Goal: Entertainment & Leisure: Consume media (video, audio)

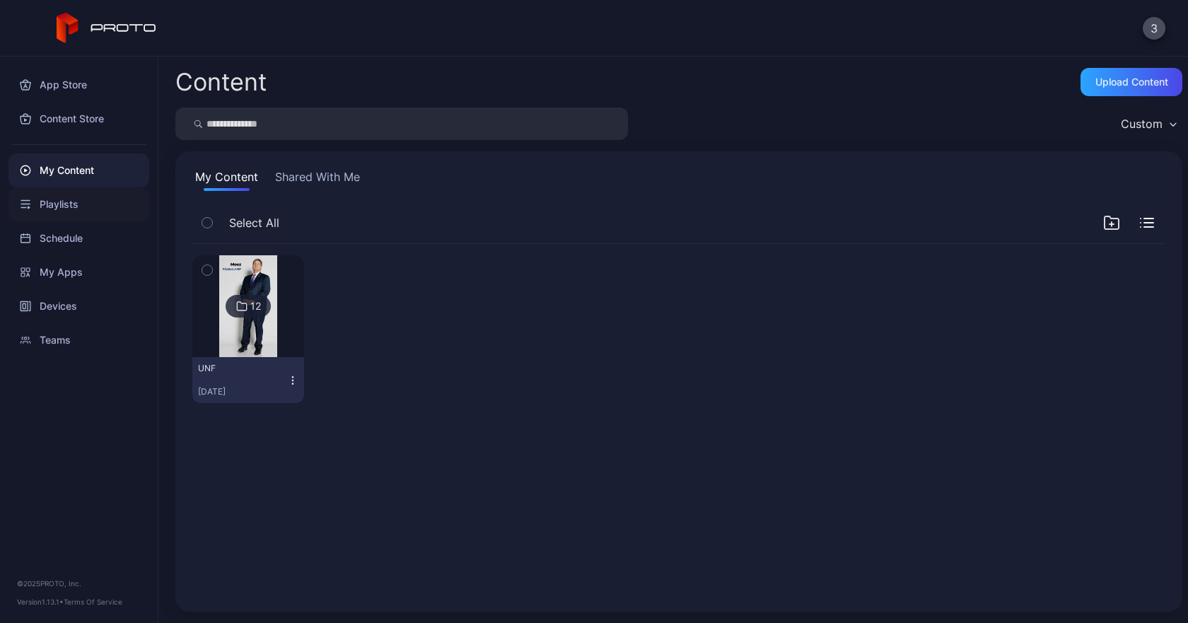
click at [77, 202] on div "Playlists" at bounding box center [78, 204] width 141 height 34
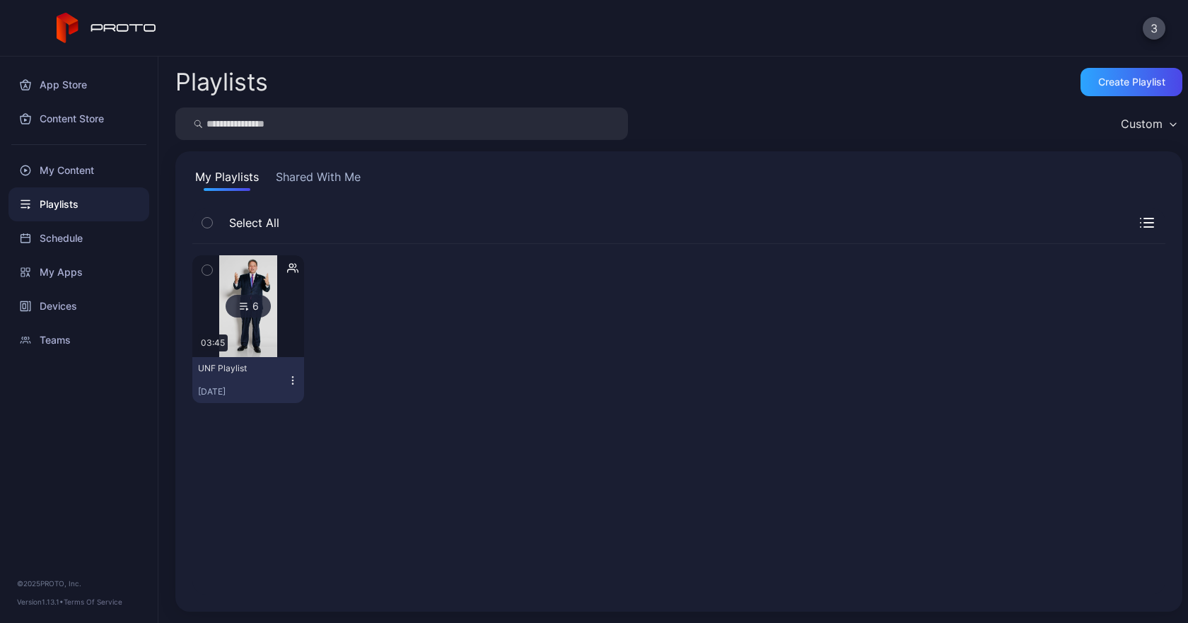
click at [248, 301] on icon at bounding box center [243, 306] width 11 height 17
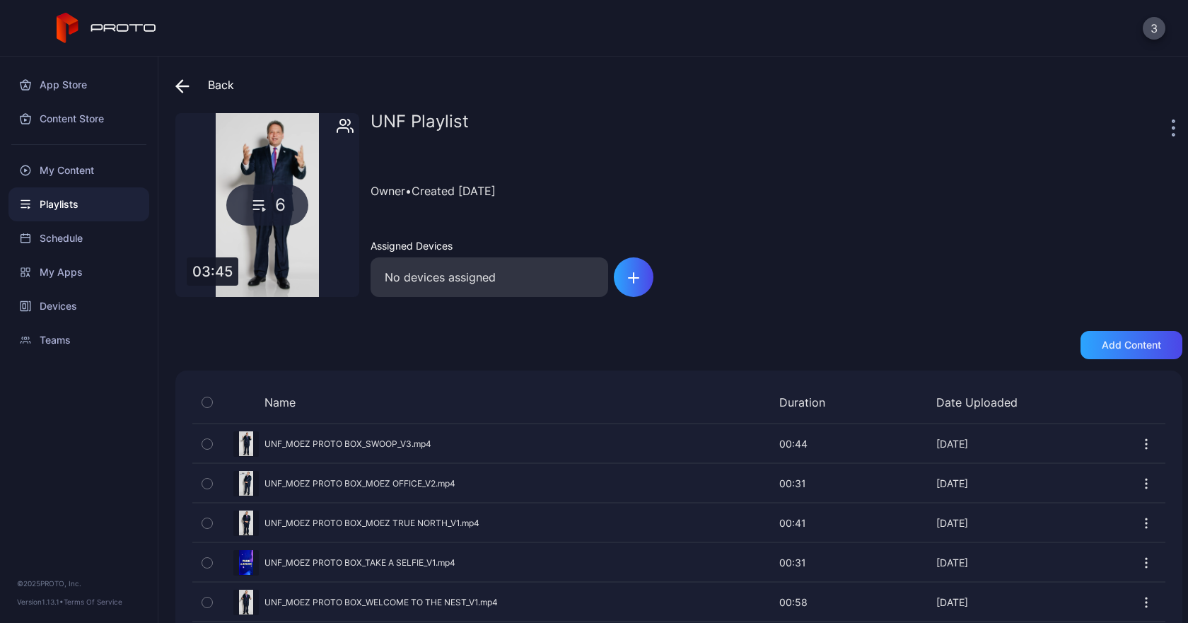
click at [274, 208] on div "6" at bounding box center [267, 205] width 82 height 41
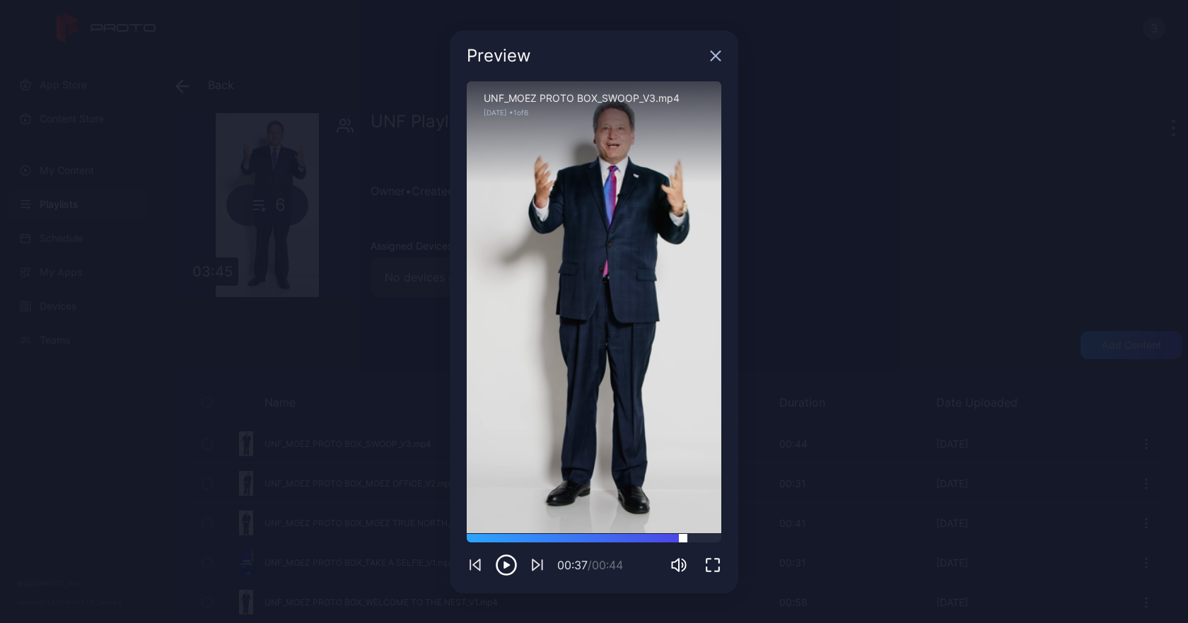
click at [683, 535] on div at bounding box center [594, 538] width 255 height 8
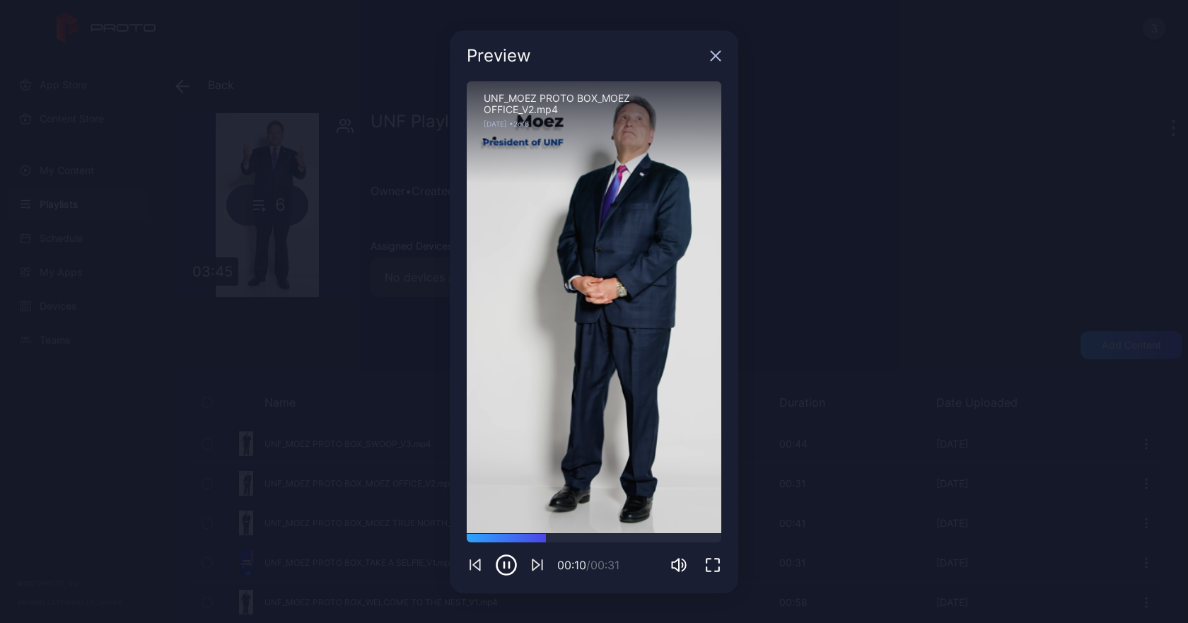
click at [497, 569] on icon "button" at bounding box center [506, 564] width 19 height 19
click at [468, 305] on div "Sorry, your browser doesn‘t support embedded videos" at bounding box center [594, 307] width 255 height 453
click at [362, 330] on div "Preview Sorry, your browser doesn‘t support embedded videos 00:10 / 00:31 UNF_M…" at bounding box center [594, 311] width 1188 height 623
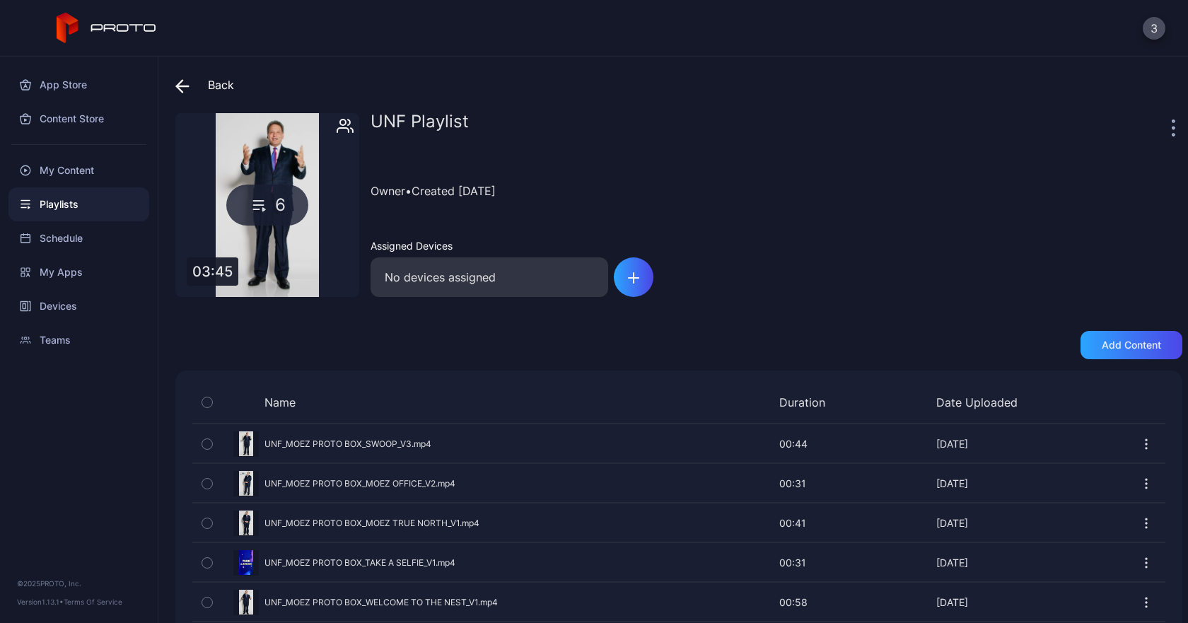
click at [194, 83] on span at bounding box center [185, 84] width 21 height 25
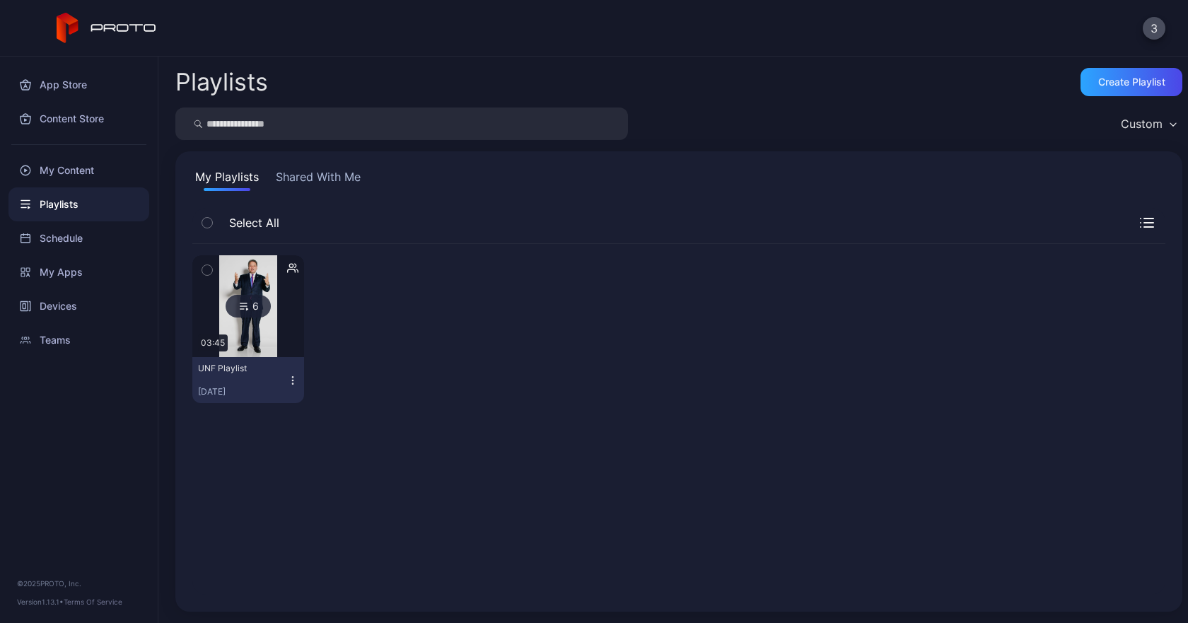
click at [306, 175] on button "Shared With Me" at bounding box center [318, 179] width 91 height 23
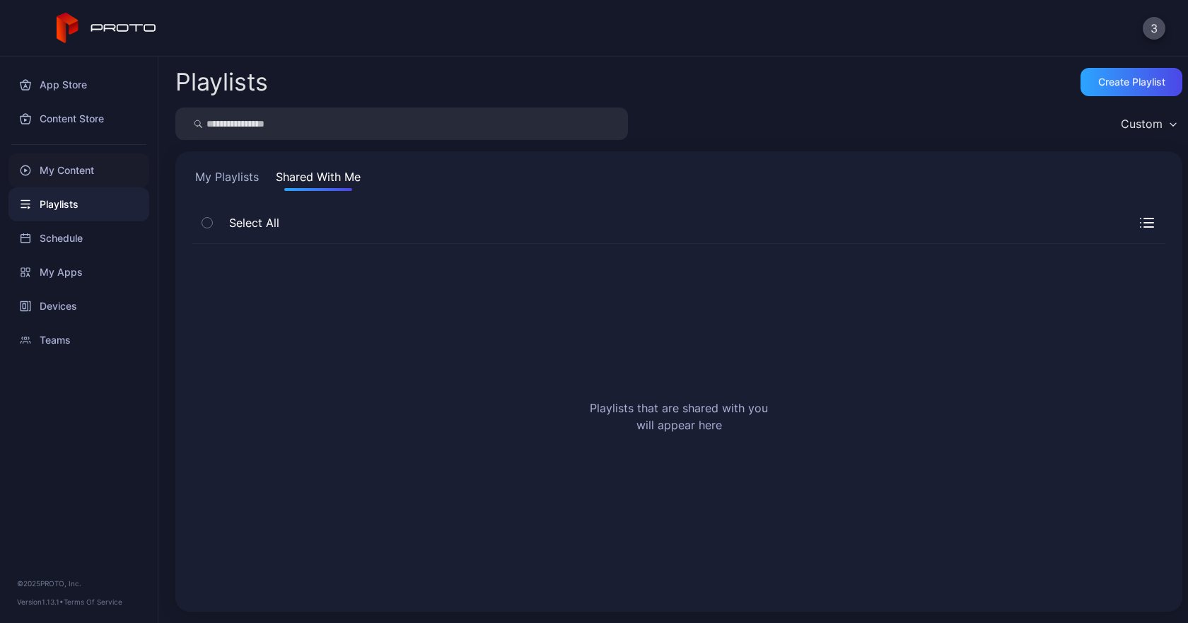
click at [72, 175] on div "My Content" at bounding box center [78, 170] width 141 height 34
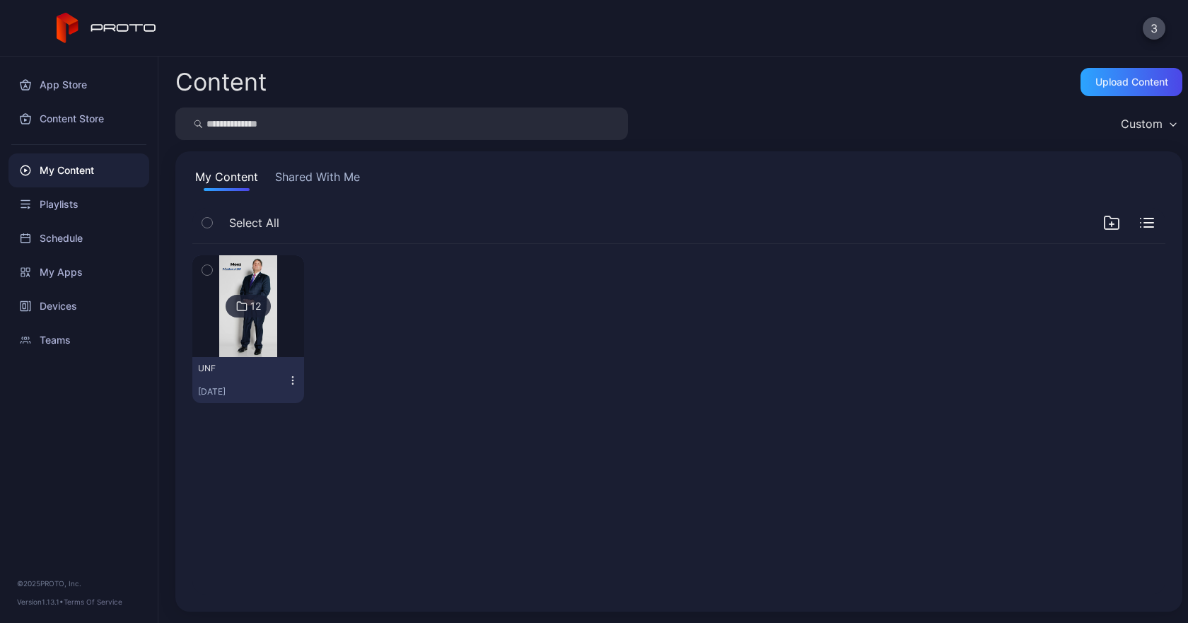
click at [241, 303] on icon at bounding box center [241, 306] width 11 height 17
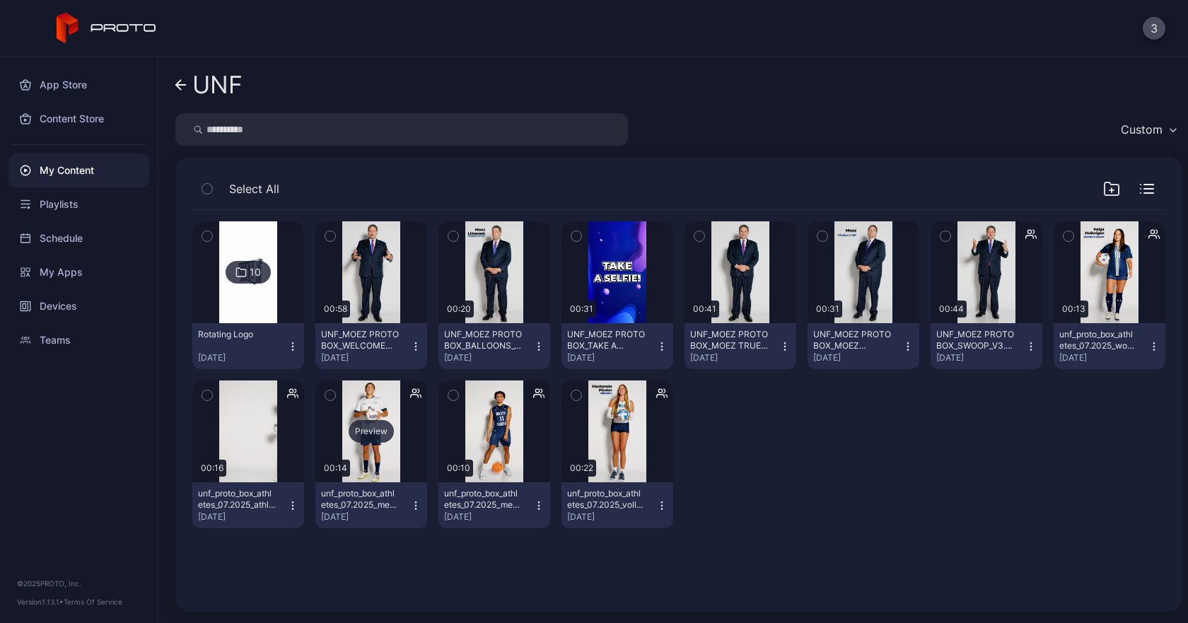
click at [370, 429] on div "Preview" at bounding box center [371, 431] width 45 height 23
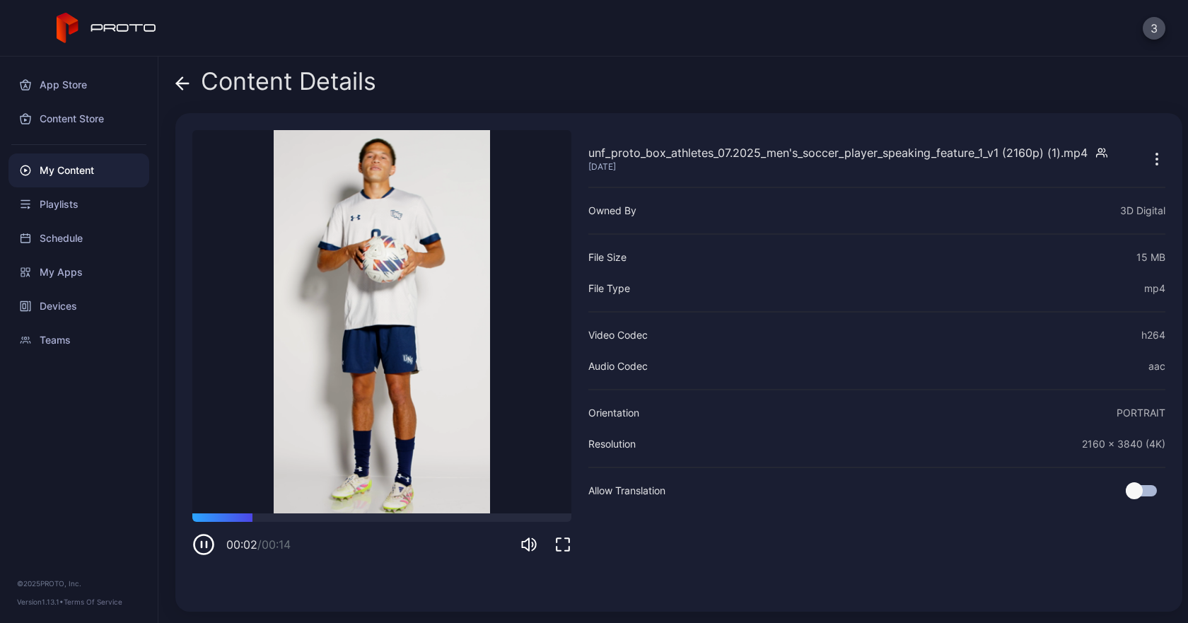
click at [197, 545] on icon "button" at bounding box center [203, 544] width 23 height 23
click at [185, 76] on icon at bounding box center [182, 83] width 14 height 14
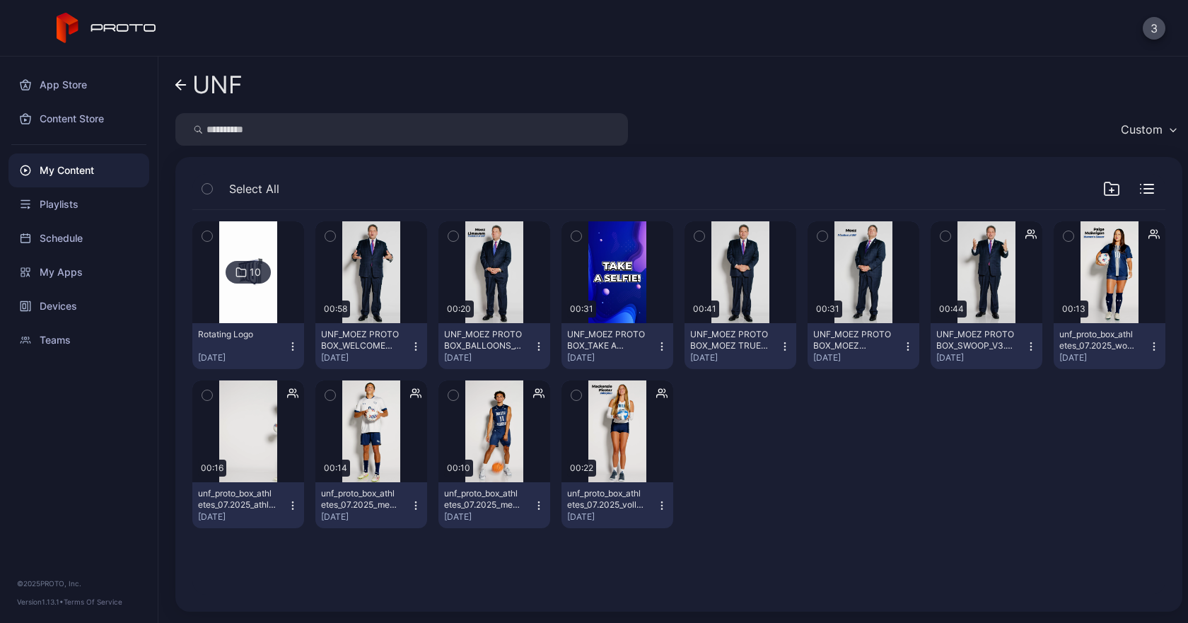
click at [258, 272] on div "10" at bounding box center [255, 272] width 11 height 13
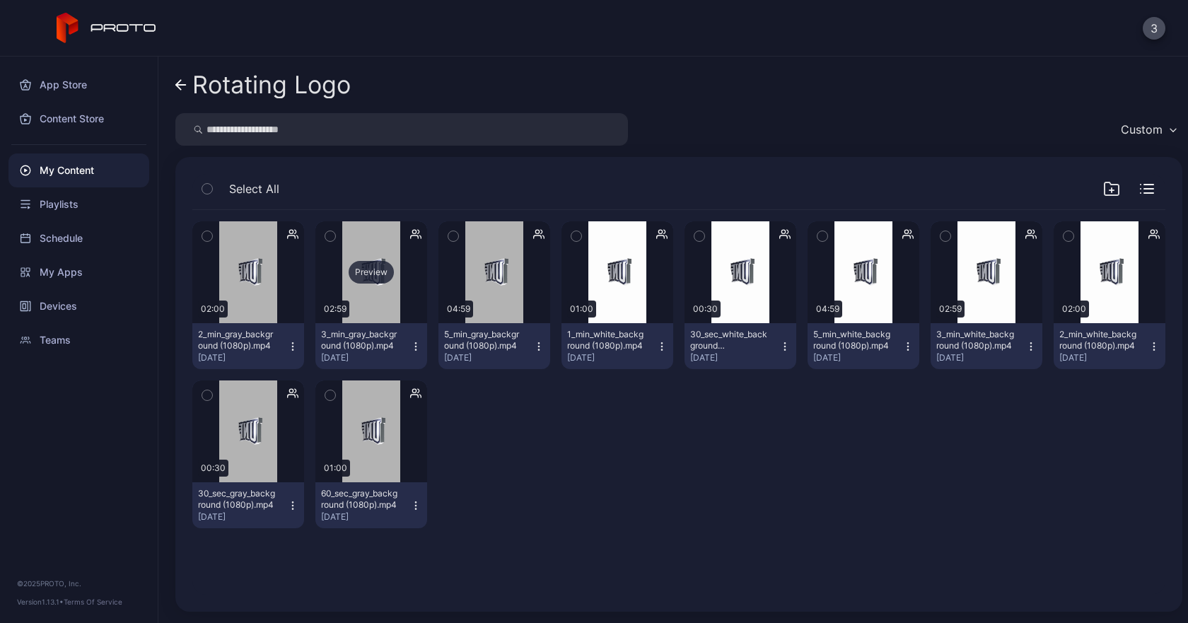
click at [380, 267] on div "Preview" at bounding box center [371, 272] width 45 height 23
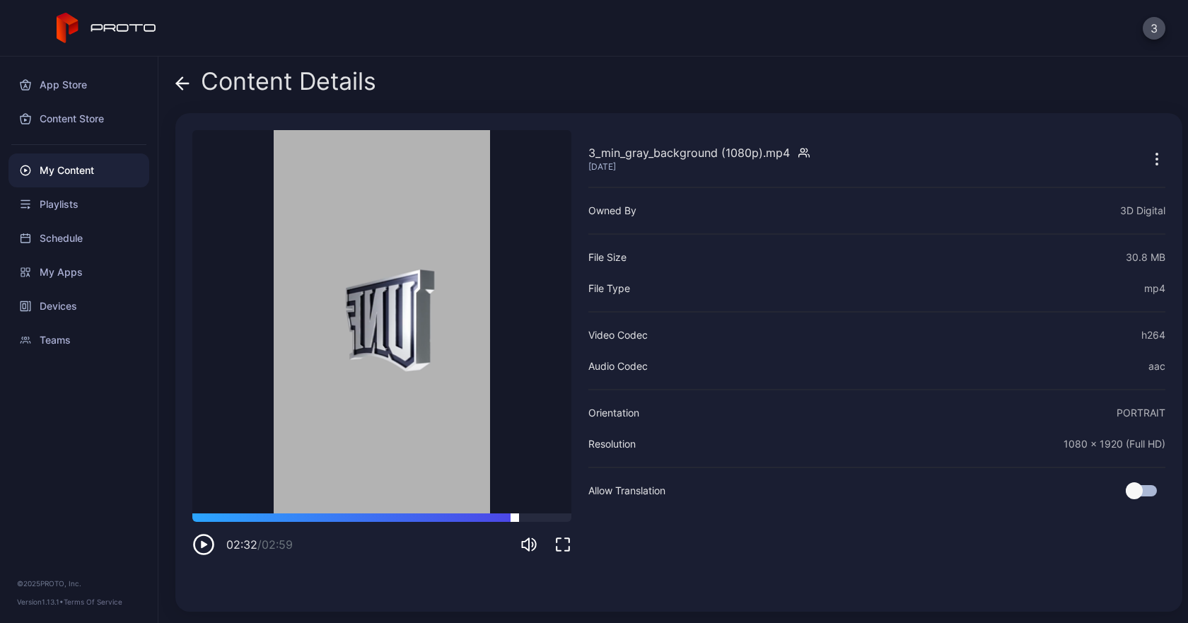
click at [515, 521] on div at bounding box center [381, 517] width 379 height 8
drag, startPoint x: 515, startPoint y: 521, endPoint x: 558, endPoint y: 530, distance: 44.1
click at [558, 530] on div "02:54 / 02:59" at bounding box center [381, 534] width 379 height 42
click at [72, 163] on div "My Content" at bounding box center [78, 170] width 141 height 34
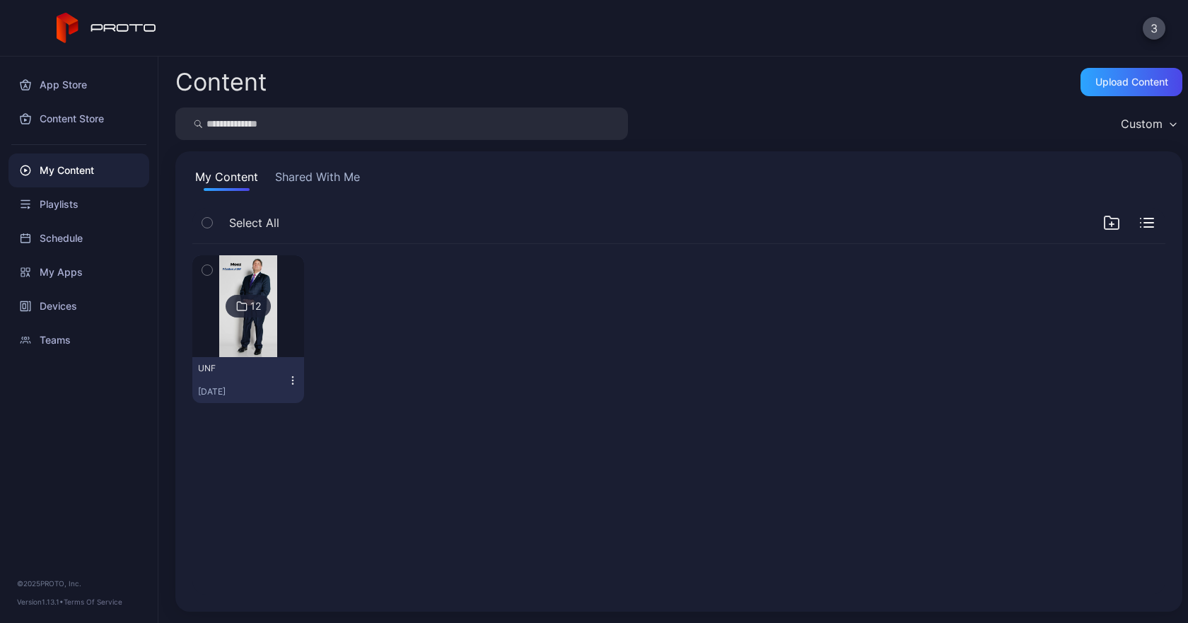
drag, startPoint x: 160, startPoint y: 553, endPoint x: 163, endPoint y: 543, distance: 10.5
click at [160, 553] on div "Content Upload Content Custom My Content Shared With Me Select All 12 UNF [DATE]" at bounding box center [673, 340] width 1030 height 566
